Goal: Task Accomplishment & Management: Manage account settings

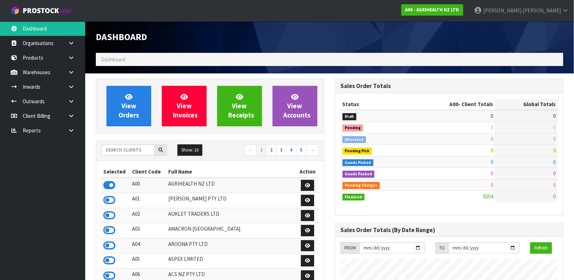
scroll to position [538, 239]
click at [129, 151] on input "text" at bounding box center [127, 149] width 53 height 11
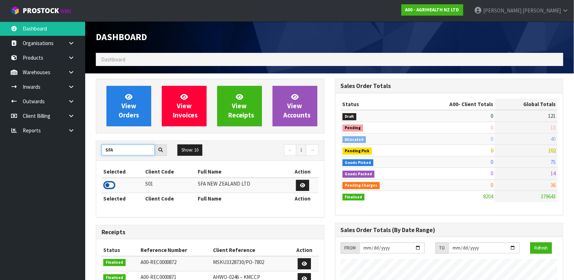
type input "SFA"
click at [112, 186] on icon at bounding box center [109, 185] width 12 height 11
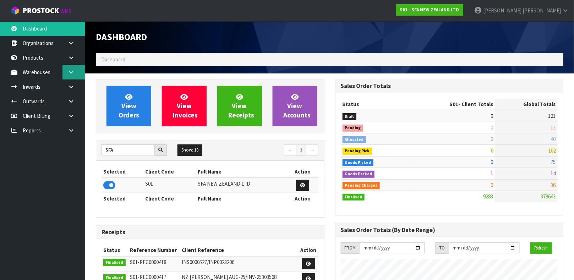
click at [74, 67] on link at bounding box center [73, 72] width 23 height 15
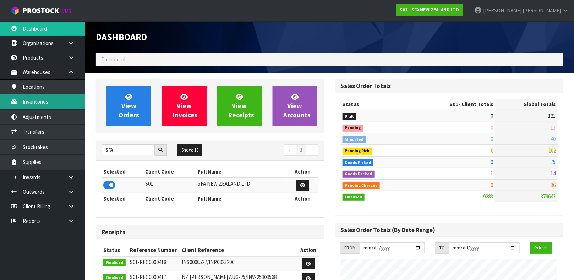
click at [67, 102] on link "Inventories" at bounding box center [42, 101] width 85 height 15
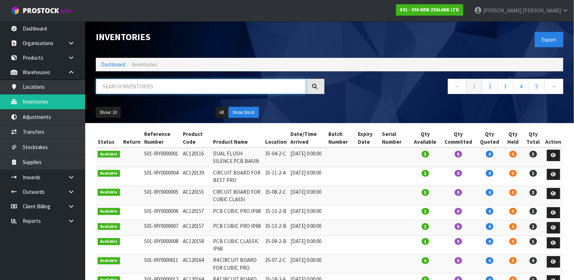
click at [127, 88] on input "text" at bounding box center [201, 86] width 210 height 15
type input "3308815076249"
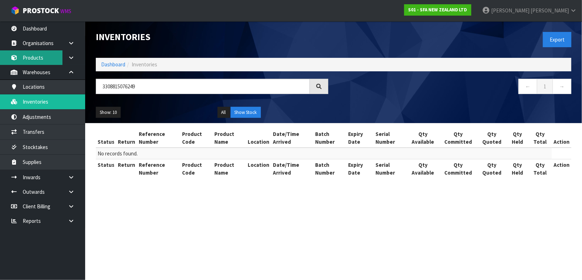
click at [32, 54] on link "Products" at bounding box center [42, 57] width 85 height 15
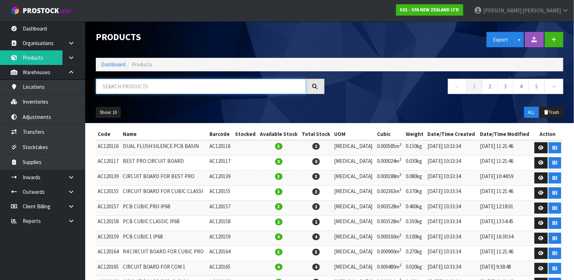
click at [124, 84] on input "text" at bounding box center [201, 86] width 210 height 15
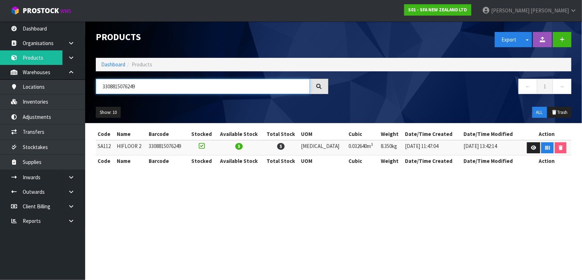
click at [139, 86] on input "3308815076249" at bounding box center [203, 86] width 214 height 15
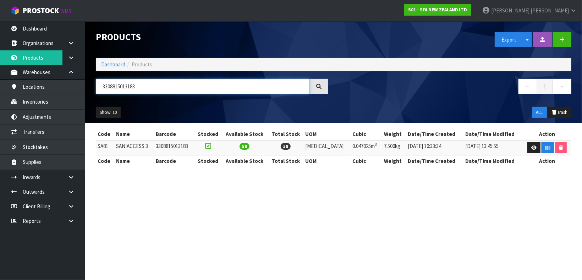
click at [133, 86] on input "3308815013183" at bounding box center [203, 86] width 214 height 15
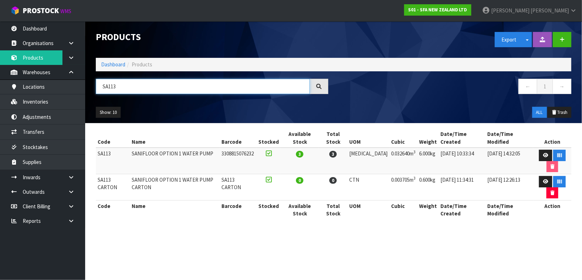
type input "SA113"
click at [107, 174] on td "SA113 CARTON" at bounding box center [113, 187] width 34 height 26
copy tr "SA113 CARTON"
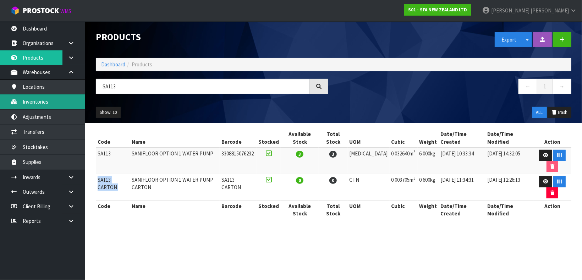
click at [50, 99] on link "Inventories" at bounding box center [42, 101] width 85 height 15
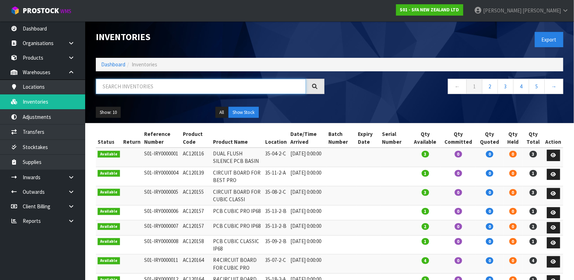
click at [103, 87] on input "text" at bounding box center [201, 86] width 210 height 15
paste input "SA113 CARTON"
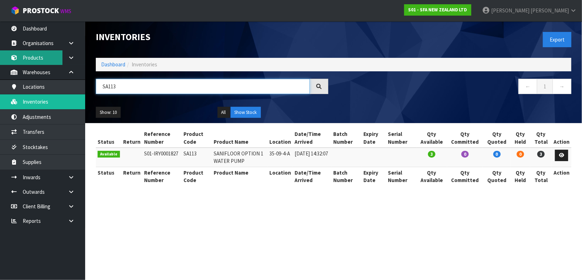
type input "SA113"
click at [48, 60] on link "Products" at bounding box center [42, 57] width 85 height 15
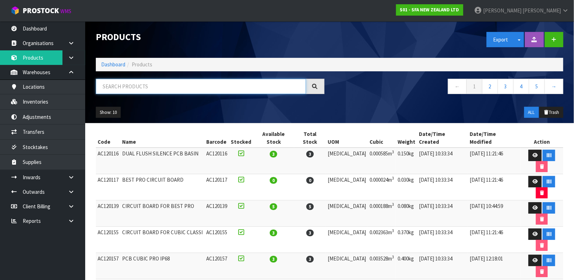
click at [125, 84] on input "text" at bounding box center [201, 86] width 210 height 15
paste input "SA113 CARTON"
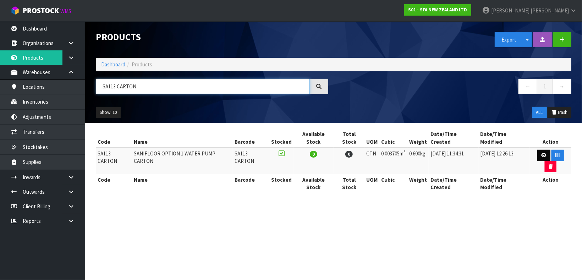
type input "SA113 CARTON"
click at [537, 151] on link at bounding box center [543, 155] width 13 height 11
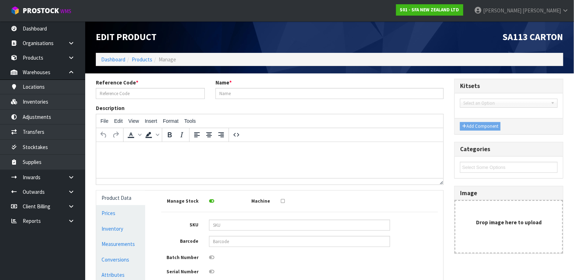
type input "SA113 CARTON"
type input "SANIFLOOR OPTION 1 WATER PUMP CARTON"
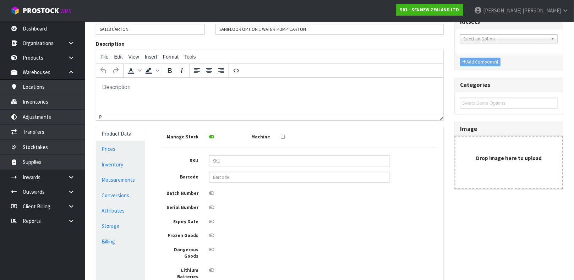
scroll to position [73, 0]
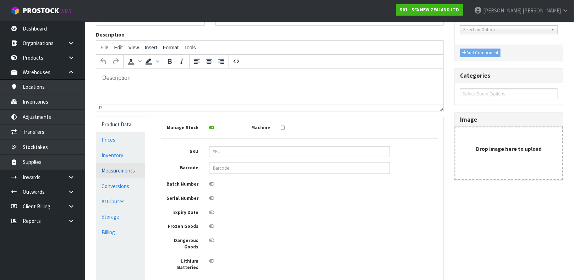
click at [122, 167] on link "Measurements" at bounding box center [120, 170] width 49 height 15
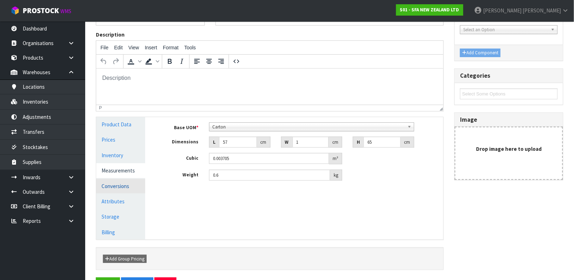
click at [131, 184] on link "Conversions" at bounding box center [120, 186] width 49 height 15
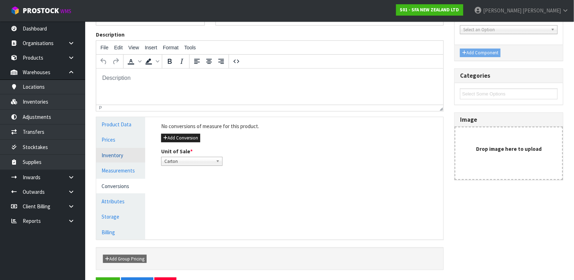
click at [122, 157] on link "Inventory" at bounding box center [120, 155] width 49 height 15
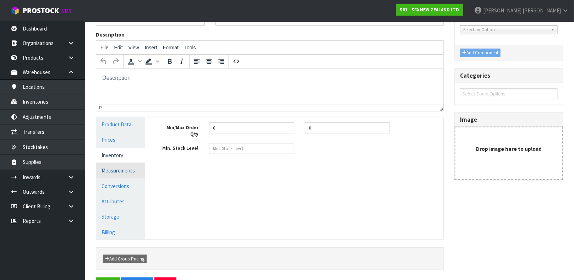
click at [125, 169] on link "Measurements" at bounding box center [120, 170] width 49 height 15
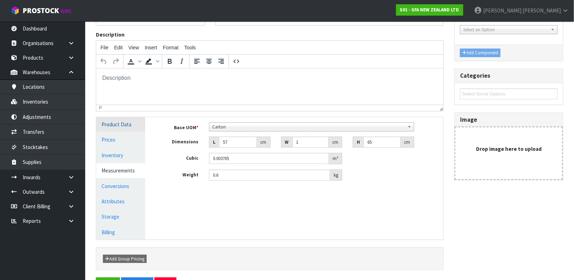
click at [117, 124] on link "Product Data" at bounding box center [120, 124] width 49 height 15
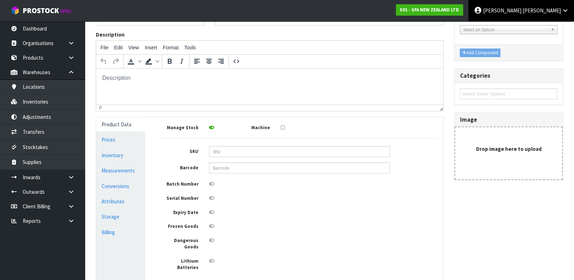
click at [552, 14] on link "[PERSON_NAME]" at bounding box center [520, 10] width 105 height 21
click at [548, 29] on link "Logout" at bounding box center [545, 28] width 56 height 10
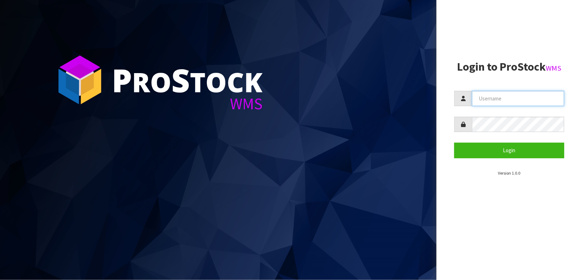
click at [501, 101] on input "text" at bounding box center [518, 98] width 92 height 15
type input "MEENA"
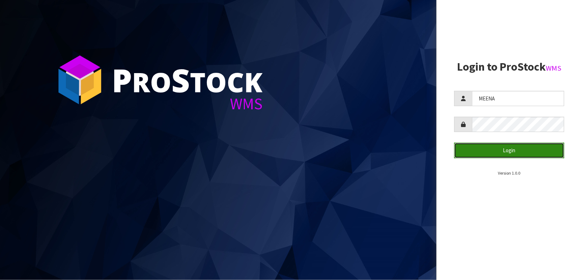
click at [523, 148] on button "Login" at bounding box center [509, 150] width 110 height 15
